Goal: Transaction & Acquisition: Purchase product/service

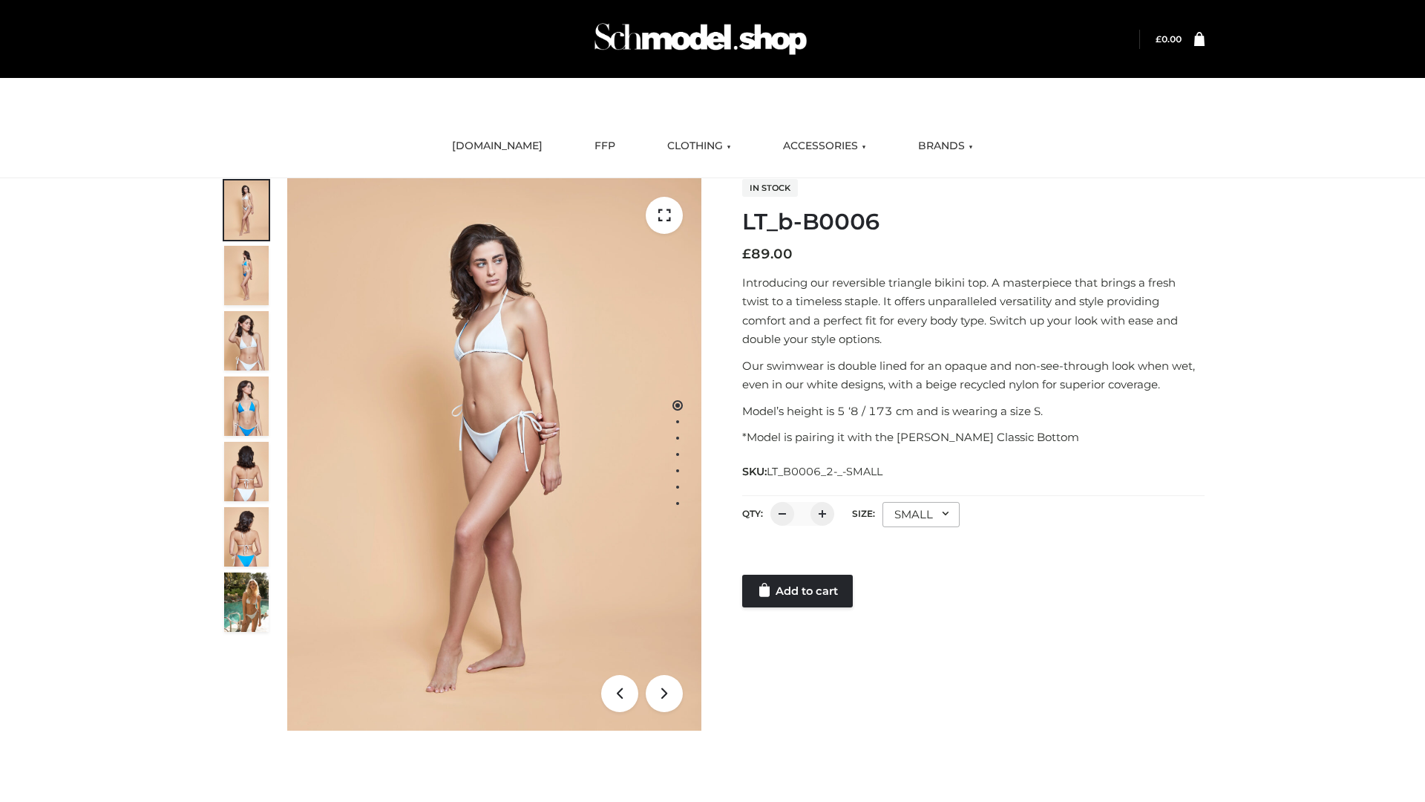
click at [799, 591] on link "Add to cart" at bounding box center [797, 591] width 111 height 33
